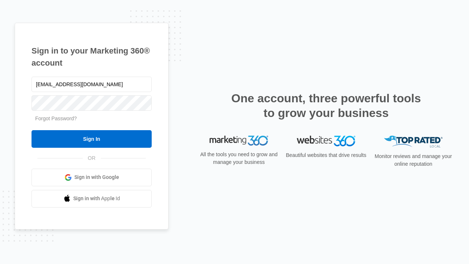
type input "[EMAIL_ADDRESS][DOMAIN_NAME]"
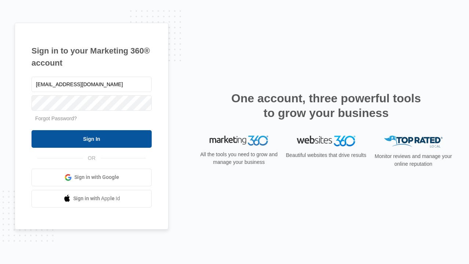
click at [92, 138] on input "Sign In" at bounding box center [91, 139] width 120 height 18
